Goal: Navigation & Orientation: Find specific page/section

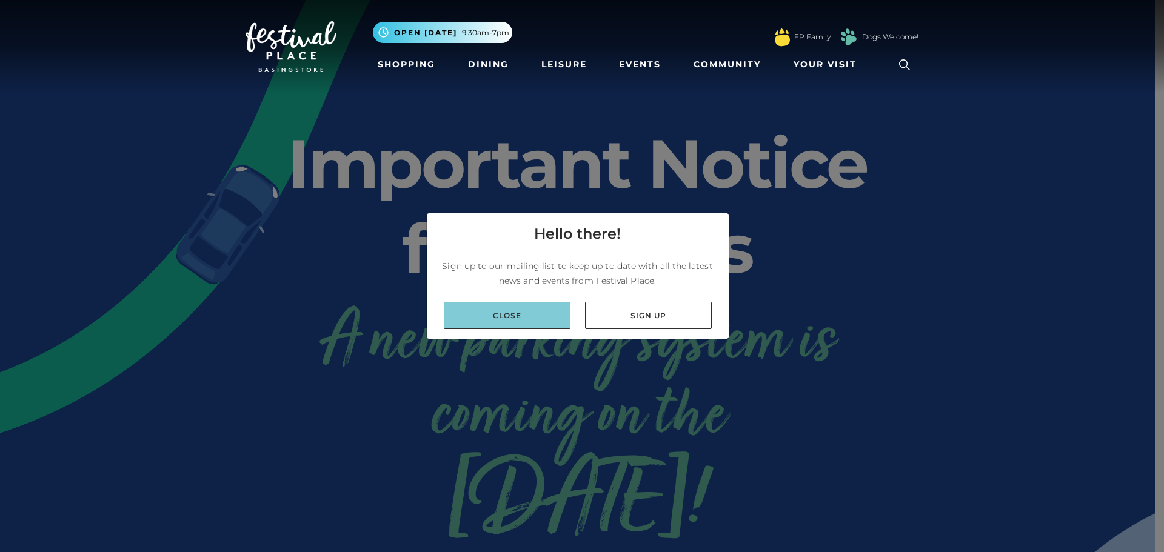
click at [545, 309] on link "Close" at bounding box center [507, 315] width 127 height 27
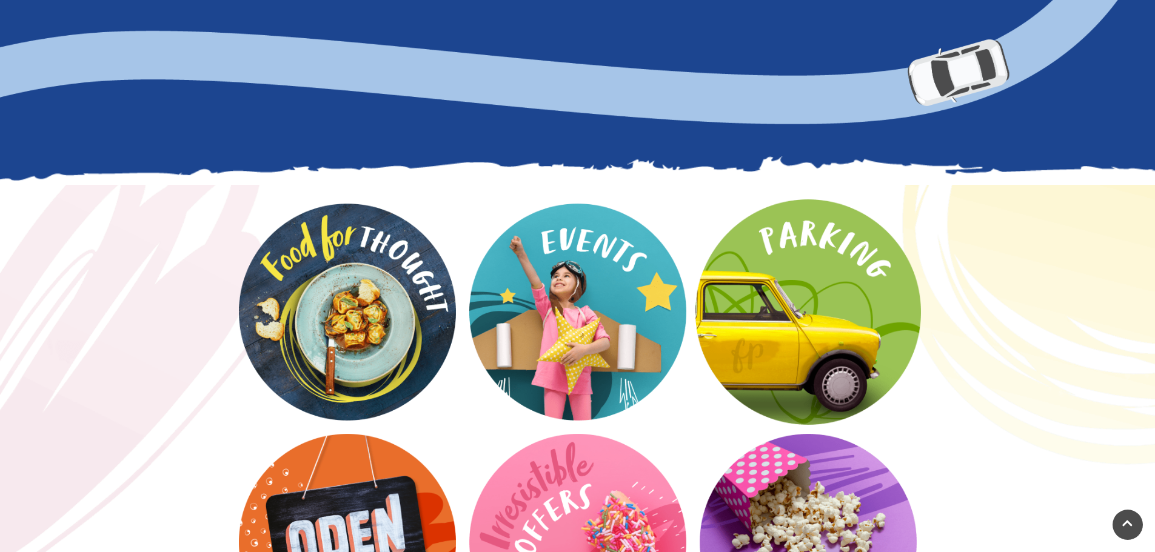
scroll to position [1455, 0]
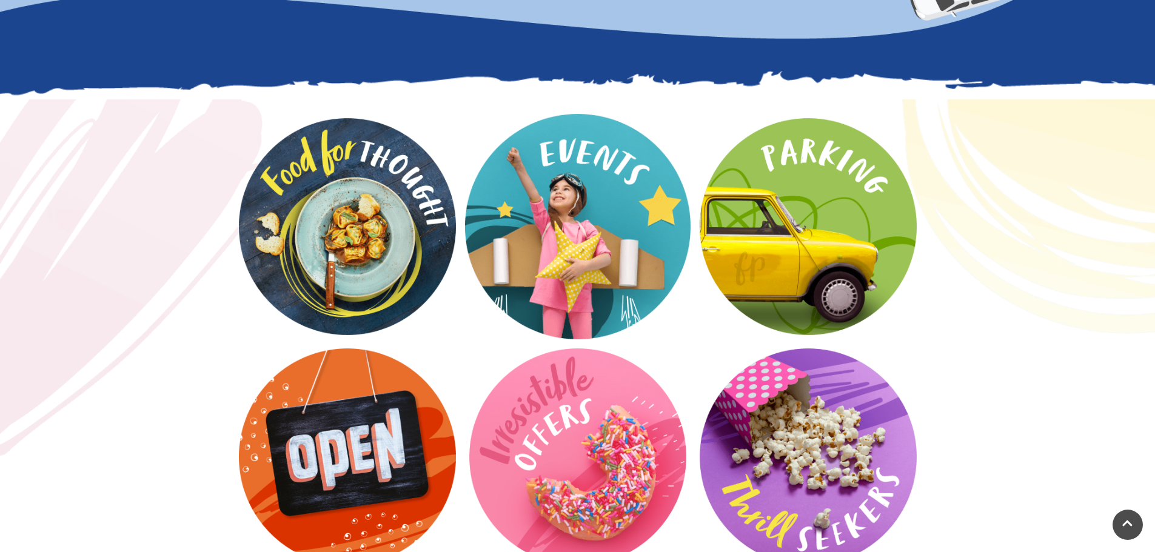
click at [630, 252] on video at bounding box center [577, 226] width 225 height 225
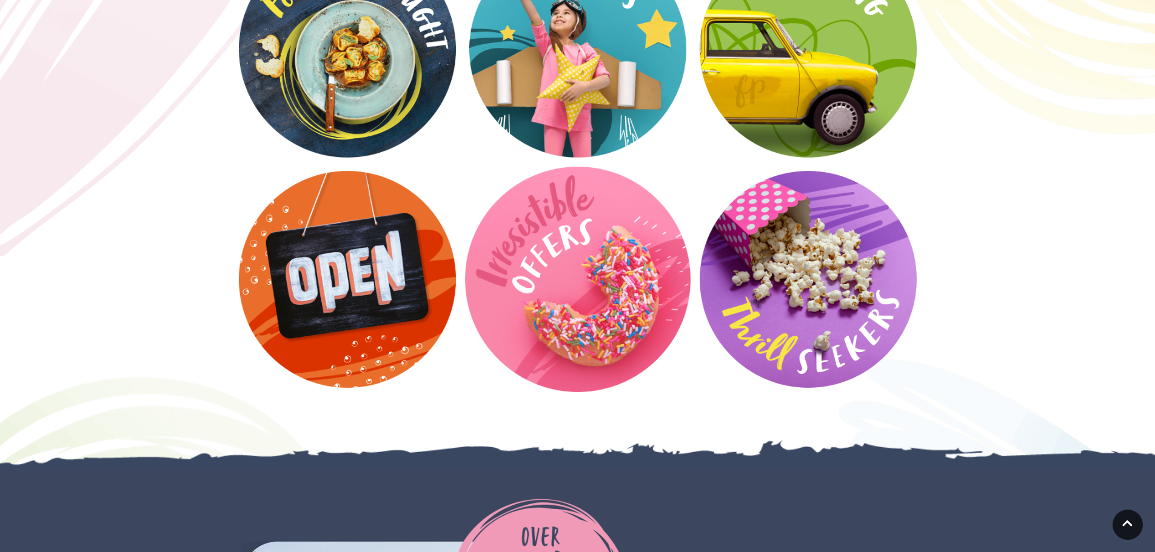
scroll to position [1637, 0]
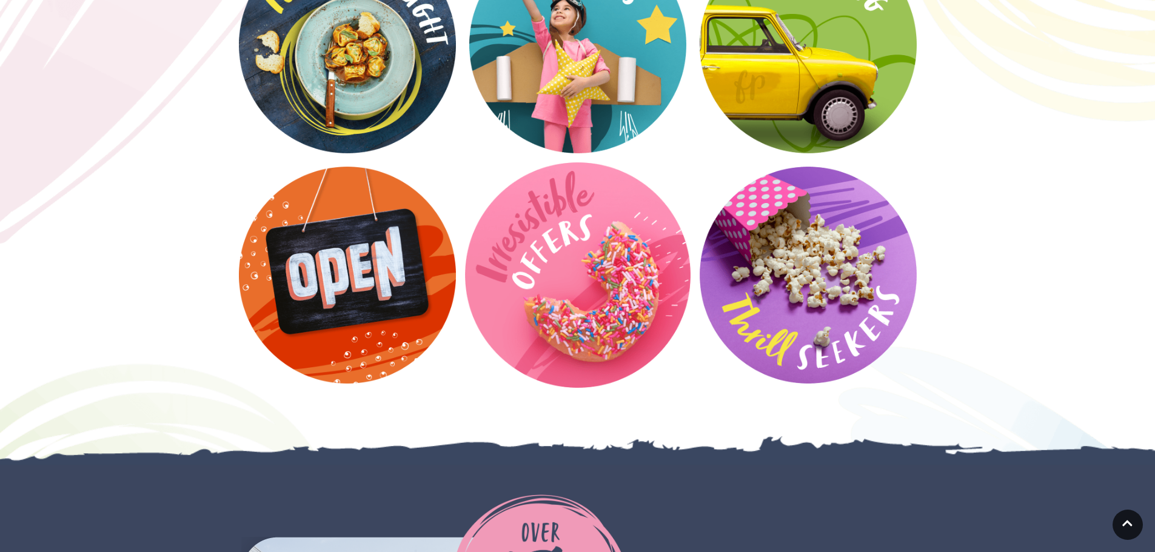
click at [586, 300] on video at bounding box center [577, 274] width 225 height 225
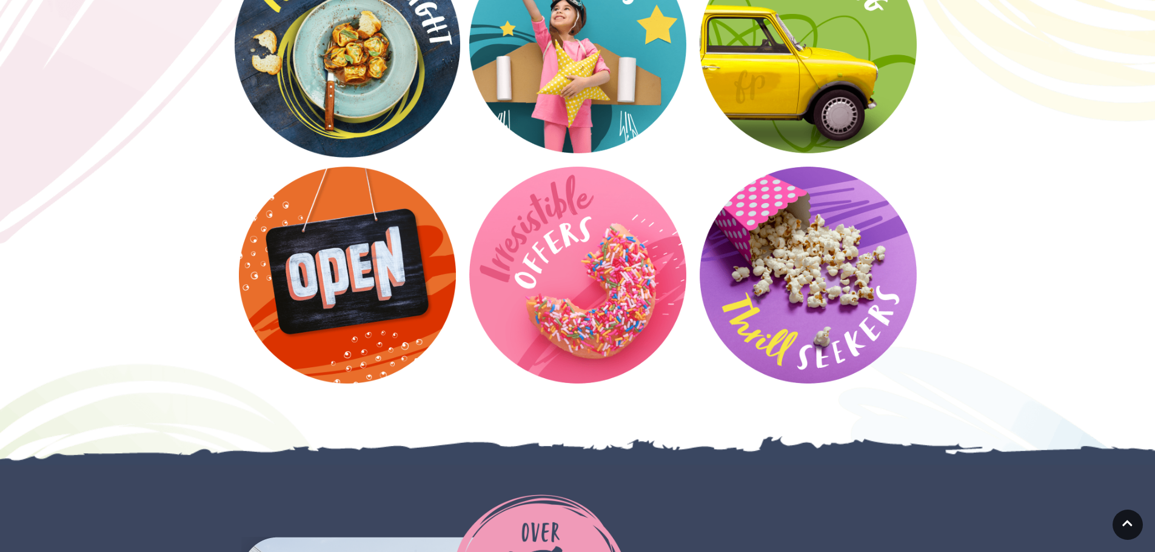
click at [356, 98] on video at bounding box center [347, 44] width 225 height 225
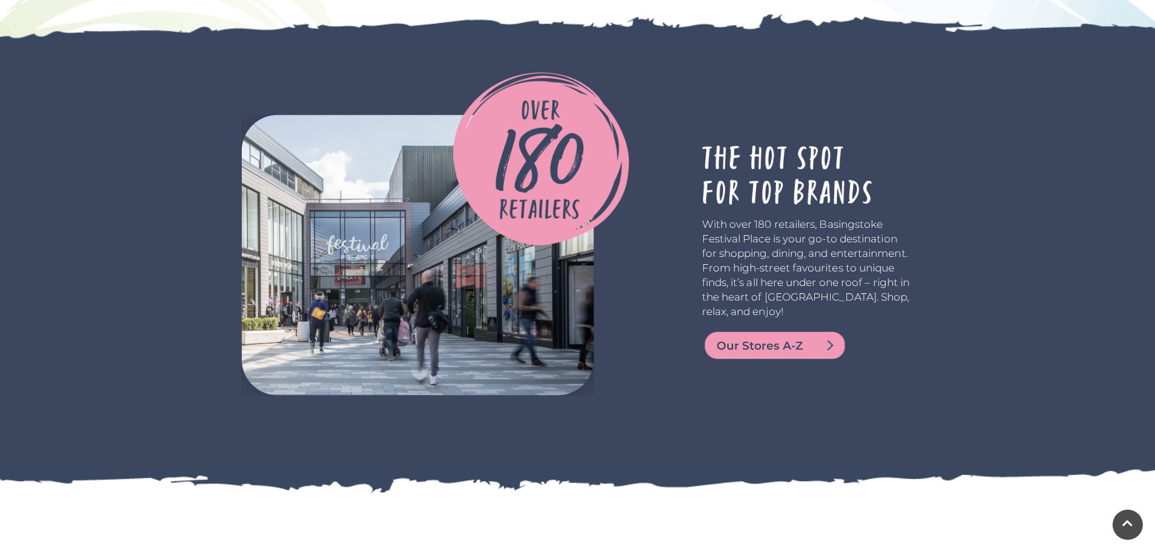
scroll to position [2182, 0]
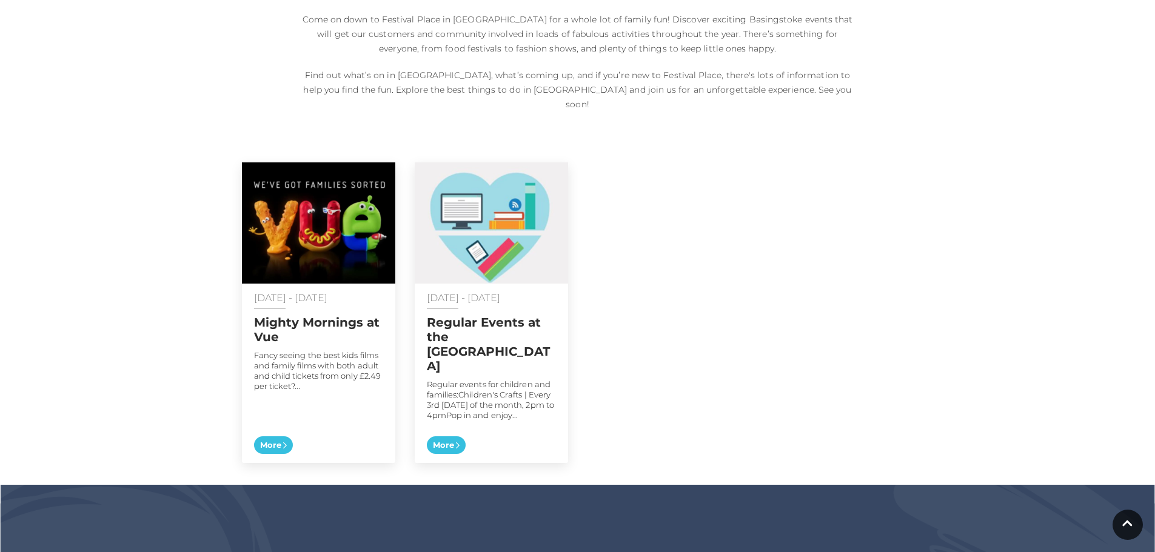
scroll to position [546, 0]
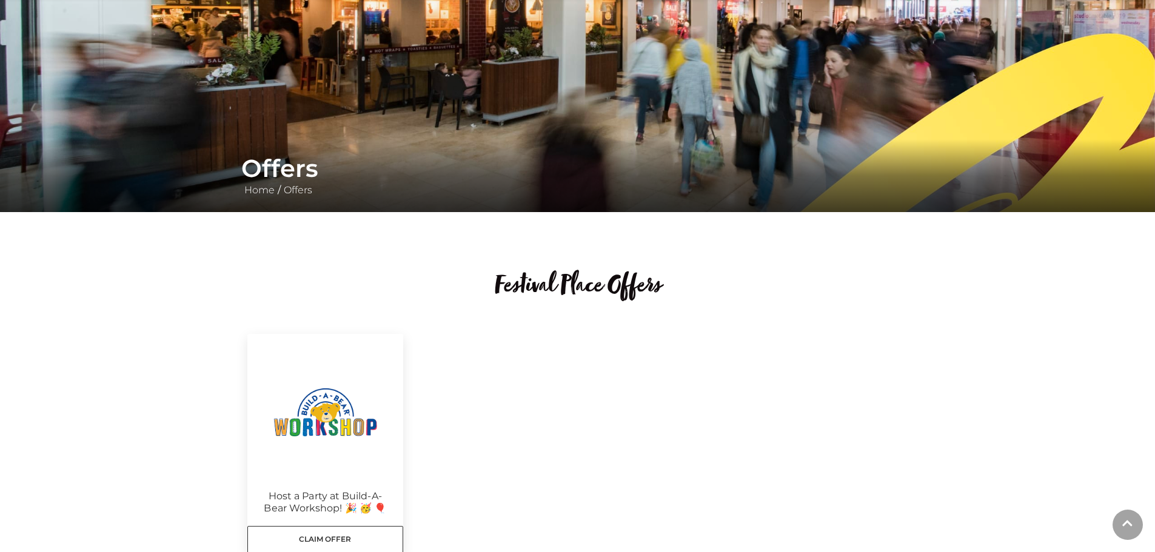
scroll to position [242, 0]
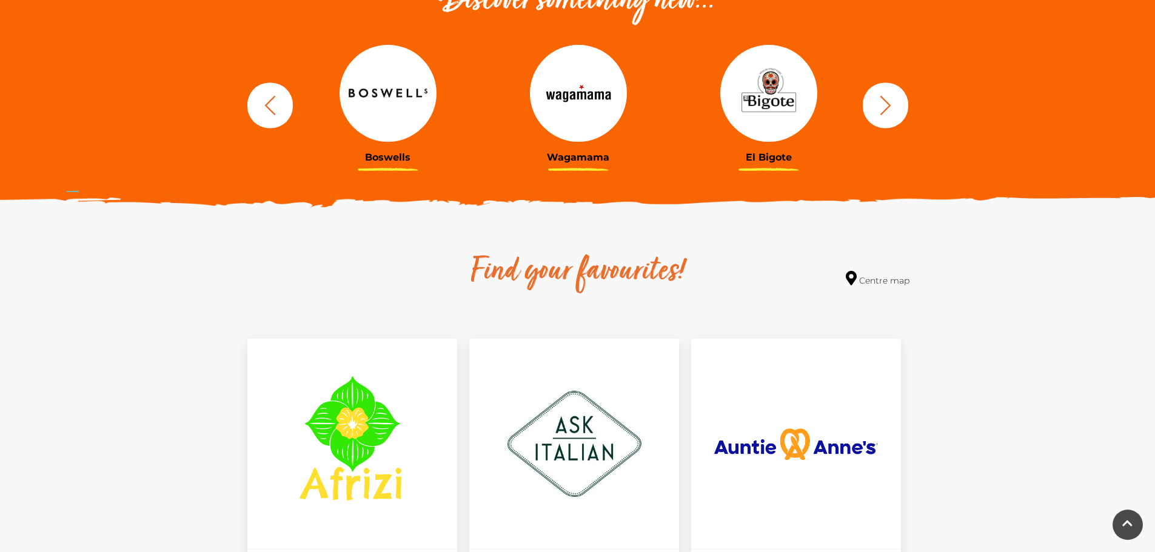
scroll to position [397, 0]
